Goal: Task Accomplishment & Management: Use online tool/utility

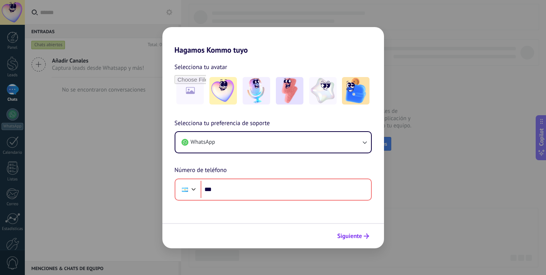
click at [353, 239] on span "Siguiente" at bounding box center [349, 236] width 25 height 5
click at [350, 241] on button "Siguiente" at bounding box center [353, 236] width 39 height 13
click at [324, 95] on img at bounding box center [322, 90] width 27 height 27
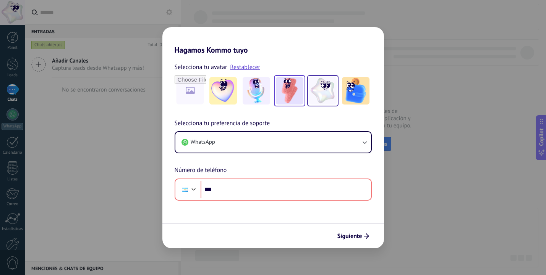
click at [299, 91] on img at bounding box center [289, 90] width 27 height 27
click at [286, 89] on img at bounding box center [289, 90] width 27 height 27
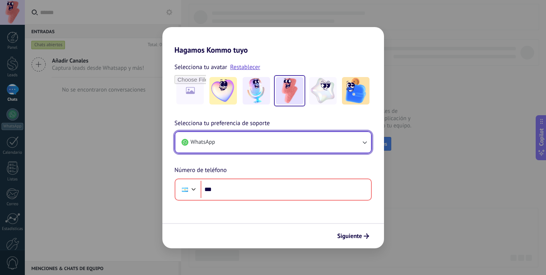
click at [264, 149] on button "WhatsApp" at bounding box center [273, 142] width 196 height 21
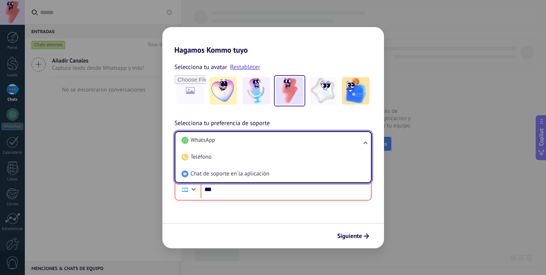
click at [236, 173] on span "Chat de soporte en la aplicación" at bounding box center [230, 174] width 79 height 8
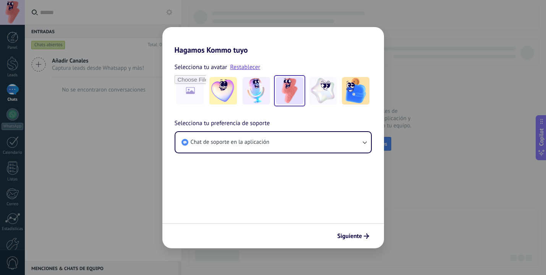
click at [343, 236] on span "Siguiente" at bounding box center [349, 236] width 25 height 5
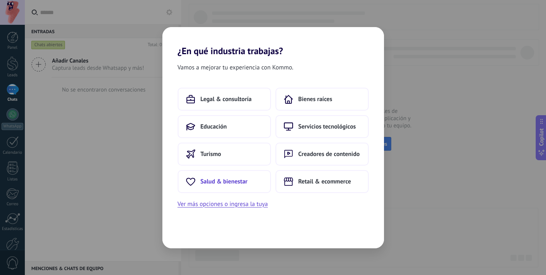
click at [225, 183] on span "Salud & bienestar" at bounding box center [224, 182] width 47 height 8
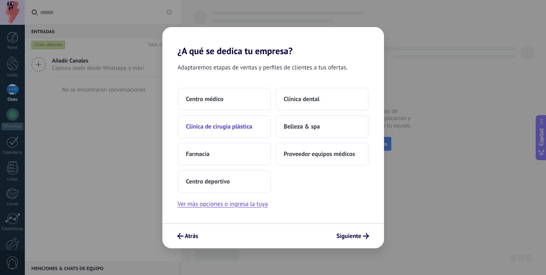
click at [226, 128] on span "Clínica de cirugía plástica" at bounding box center [219, 127] width 66 height 8
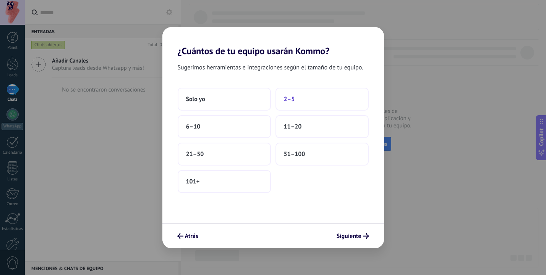
click at [301, 103] on button "2–5" at bounding box center [321, 99] width 93 height 23
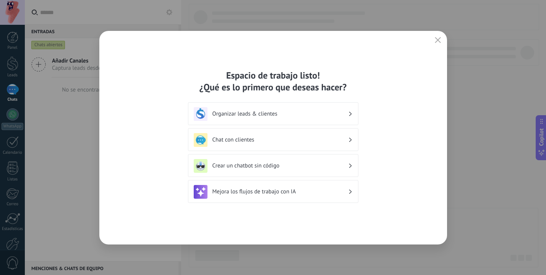
click at [251, 139] on h3 "Chat con clientes" at bounding box center [280, 139] width 136 height 7
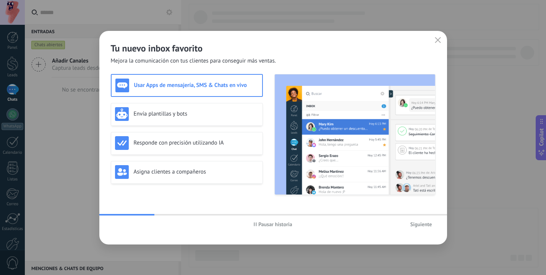
click at [423, 224] on span "Siguiente" at bounding box center [421, 224] width 22 height 5
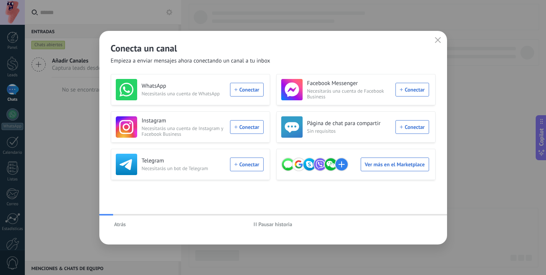
drag, startPoint x: 440, startPoint y: 38, endPoint x: 436, endPoint y: 43, distance: 6.0
click at [440, 38] on use "button" at bounding box center [438, 40] width 6 height 6
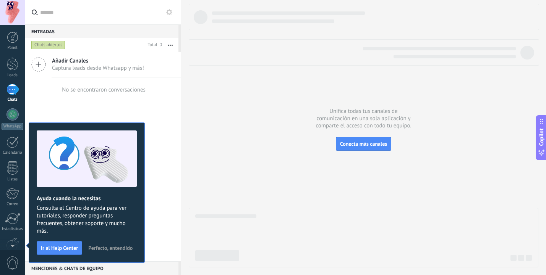
click at [115, 249] on span "Perfecto, entendido" at bounding box center [110, 248] width 44 height 5
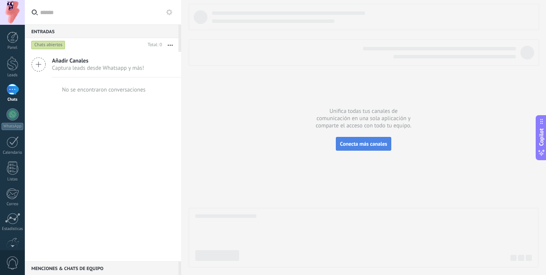
click at [354, 144] on span "Conecta más canales" at bounding box center [363, 144] width 47 height 7
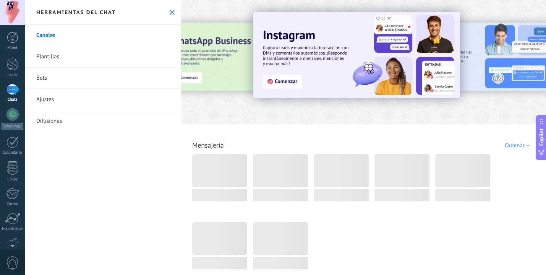
click at [170, 13] on icon at bounding box center [172, 12] width 5 height 5
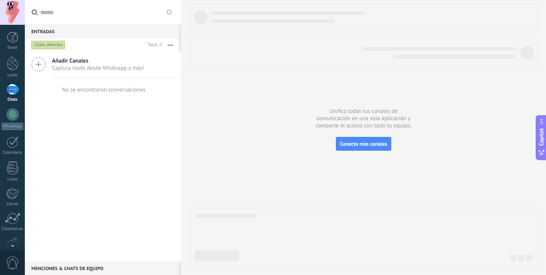
drag, startPoint x: 169, startPoint y: 10, endPoint x: 171, endPoint y: 14, distance: 3.9
click at [169, 10] on use at bounding box center [169, 12] width 6 height 6
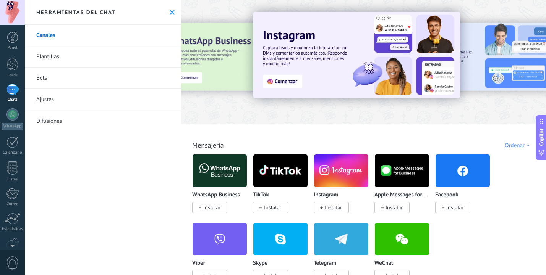
click at [262, 128] on div "Todo Bandeja de entrada Soluciones de IA Automatizaciones Fuentes de leads Inst…" at bounding box center [363, 137] width 360 height 25
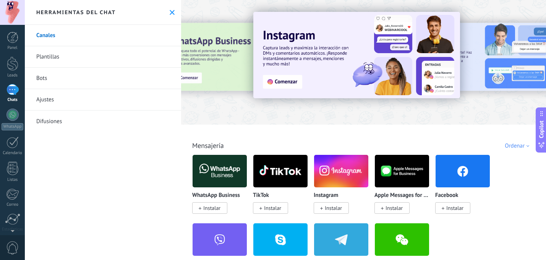
scroll to position [1859, 0]
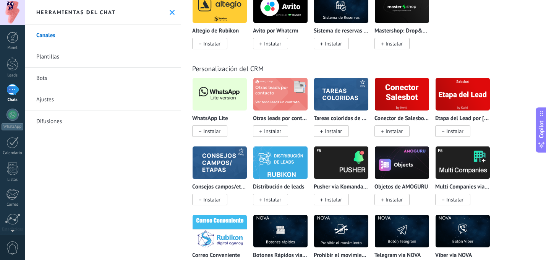
drag, startPoint x: 235, startPoint y: 101, endPoint x: 236, endPoint y: 110, distance: 9.2
click at [235, 101] on img at bounding box center [219, 94] width 54 height 37
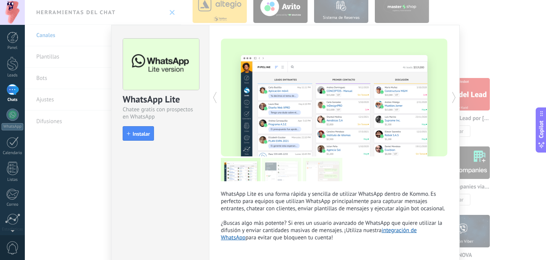
drag, startPoint x: 141, startPoint y: 132, endPoint x: 153, endPoint y: 134, distance: 12.4
click at [141, 132] on span "Instalar" at bounding box center [141, 133] width 17 height 5
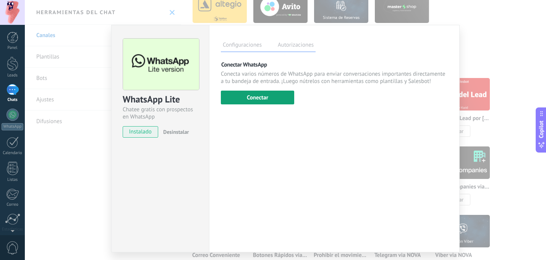
click at [268, 99] on button "Conectar" at bounding box center [257, 98] width 73 height 14
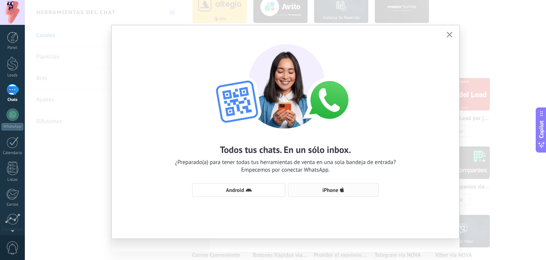
click at [340, 193] on button "iPhone" at bounding box center [333, 190] width 91 height 14
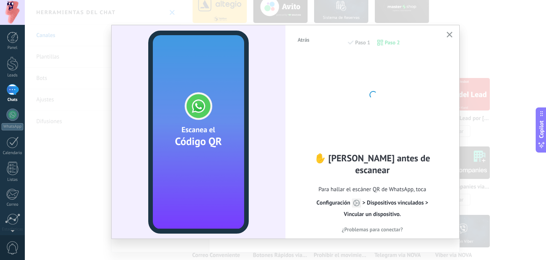
scroll to position [4, 0]
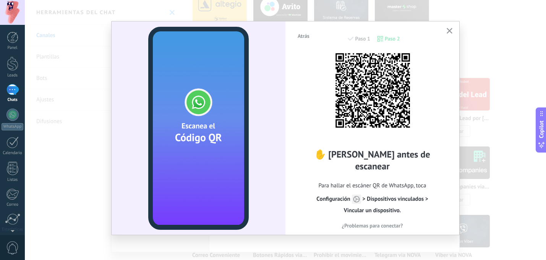
click at [450, 32] on use "button" at bounding box center [449, 31] width 6 height 6
